Goal: Find specific page/section: Find specific page/section

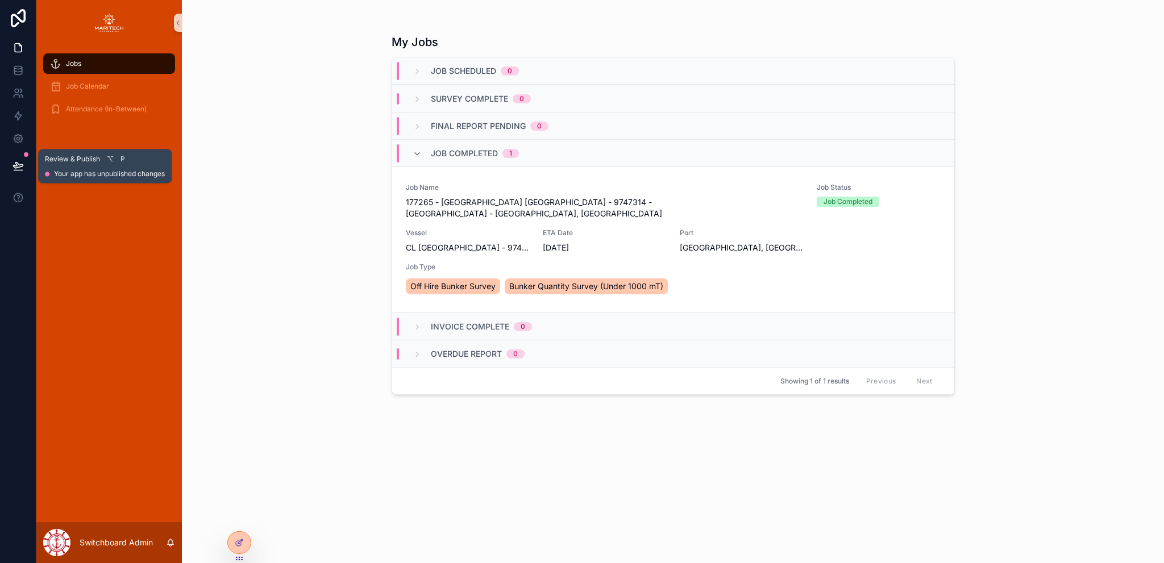
click at [16, 166] on icon at bounding box center [18, 165] width 11 height 11
click at [101, 541] on p "Switchboard Admin" at bounding box center [116, 542] width 73 height 11
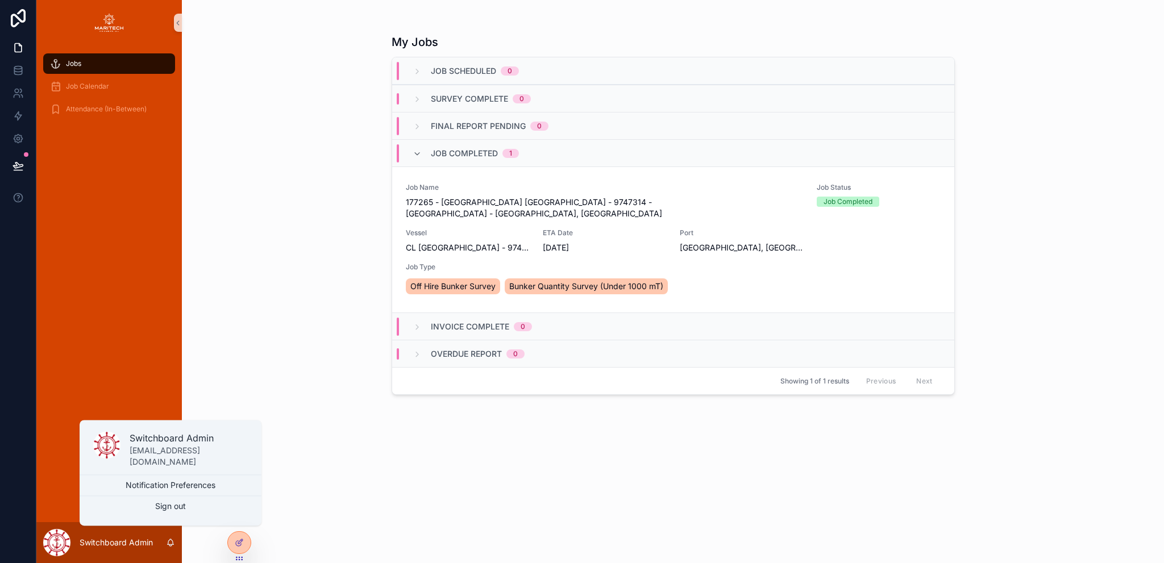
click at [191, 459] on p "[EMAIL_ADDRESS][DOMAIN_NAME]" at bounding box center [189, 456] width 118 height 23
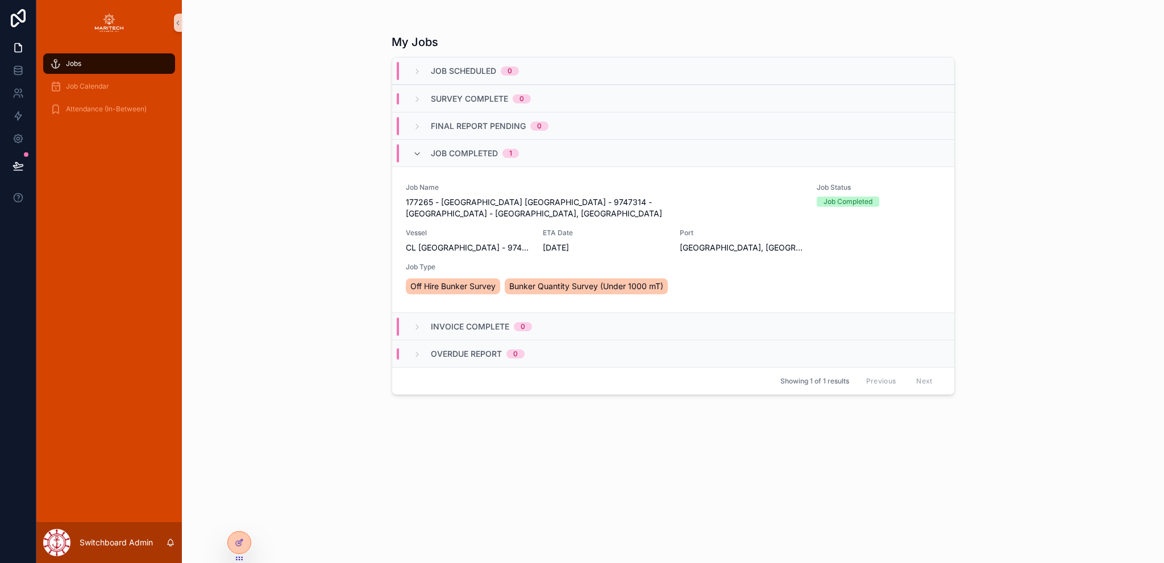
click at [191, 458] on div "My Jobs Job Scheduled 0 Survey Complete 0 Final Report Pending 0 Job Completed …" at bounding box center [673, 281] width 982 height 563
click at [123, 543] on p "Switchboard Admin" at bounding box center [116, 542] width 73 height 11
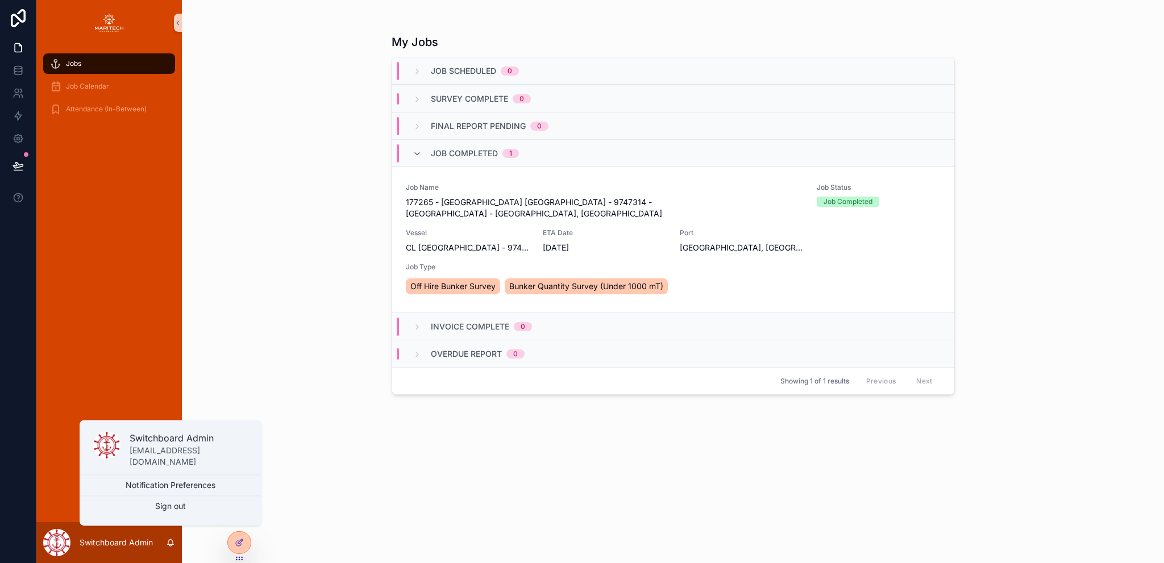
drag, startPoint x: 131, startPoint y: 455, endPoint x: 246, endPoint y: 455, distance: 114.3
click at [272, 455] on div "Jobs Job Calendar Attendance (In-Between) Switchboard Admin My Jobs Job Schedul…" at bounding box center [600, 281] width 1128 height 563
click at [246, 455] on p "switchboard@maritechcommercial.com" at bounding box center [189, 456] width 118 height 23
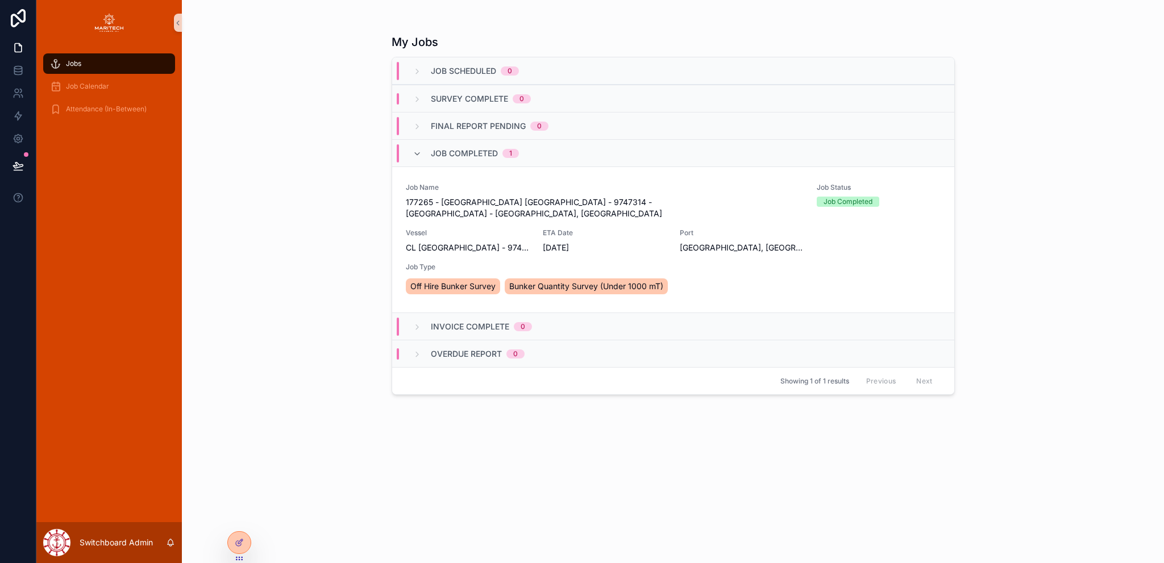
click at [246, 455] on div "My Jobs Job Scheduled 0 Survey Complete 0 Final Report Pending 0 Job Completed …" at bounding box center [673, 281] width 982 height 563
click at [793, 180] on link "Job Name 177265 - CL TAIZHOU - 9747314 - PanOcean - Fangcheng, China Job Status…" at bounding box center [673, 240] width 562 height 146
